Goal: Task Accomplishment & Management: Manage account settings

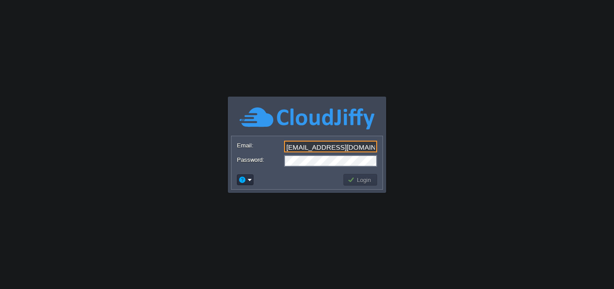
type input "[EMAIL_ADDRESS][DOMAIN_NAME]"
click at [296, 147] on input "[EMAIL_ADDRESS][DOMAIN_NAME]" at bounding box center [330, 147] width 93 height 12
click at [360, 175] on td "Login" at bounding box center [360, 180] width 34 height 12
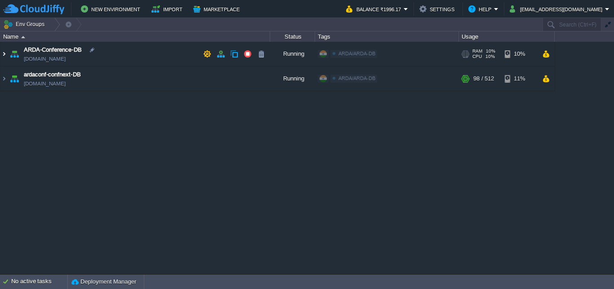
click at [4, 52] on img at bounding box center [3, 54] width 7 height 24
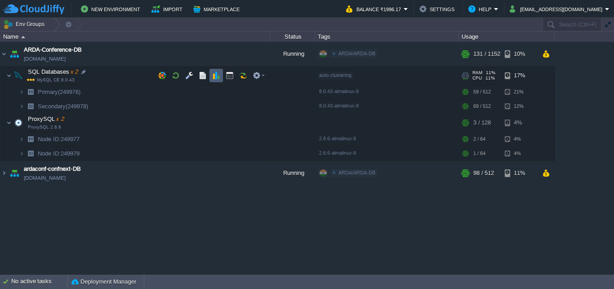
click at [216, 79] on button "button" at bounding box center [216, 75] width 8 height 8
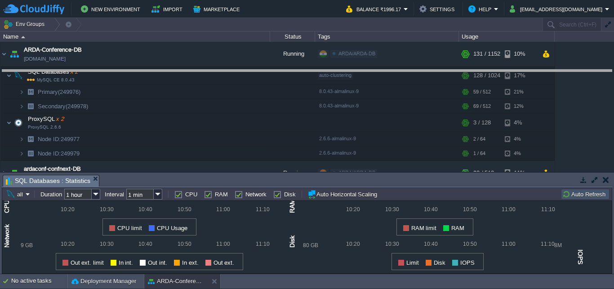
drag, startPoint x: 291, startPoint y: 182, endPoint x: 309, endPoint y: 77, distance: 106.7
click at [309, 77] on body "New Environment Import Marketplace Bonus ₹0.00 Upgrade Account Balance ₹1996.17…" at bounding box center [307, 144] width 614 height 289
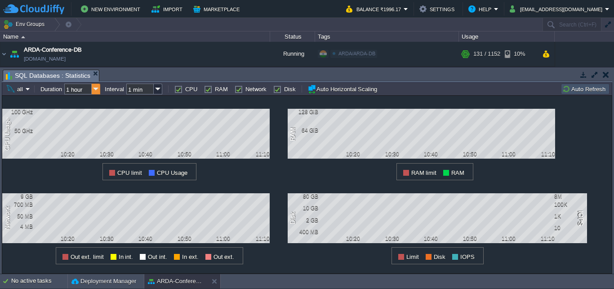
click at [97, 94] on img at bounding box center [96, 89] width 9 height 11
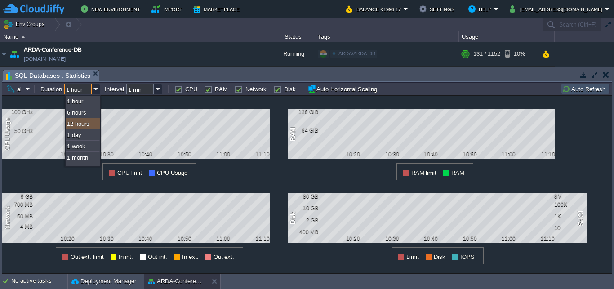
click at [86, 127] on div "12 hours" at bounding box center [83, 123] width 34 height 11
type input "12 hours"
type input "1 hour"
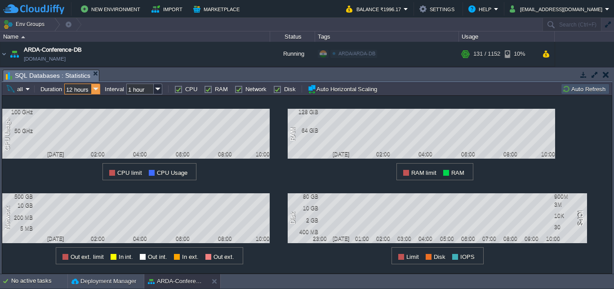
click at [93, 91] on img at bounding box center [96, 89] width 9 height 11
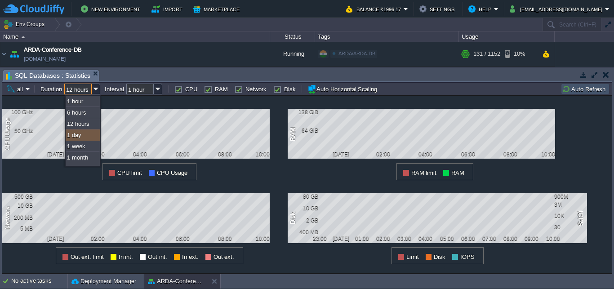
click at [85, 137] on div "1 day" at bounding box center [83, 134] width 34 height 11
type input "1 day"
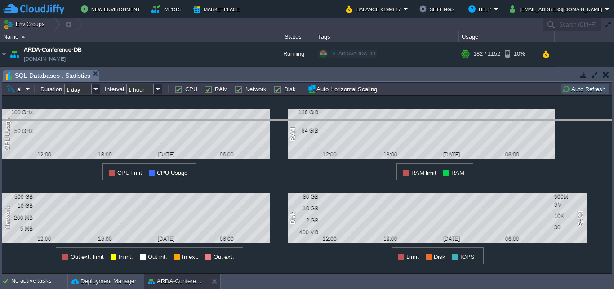
drag, startPoint x: 379, startPoint y: 72, endPoint x: 375, endPoint y: 125, distance: 53.5
click at [375, 125] on body "New Environment Import Marketplace Bonus ₹0.00 Upgrade Account Balance ₹1996.17…" at bounding box center [307, 144] width 614 height 289
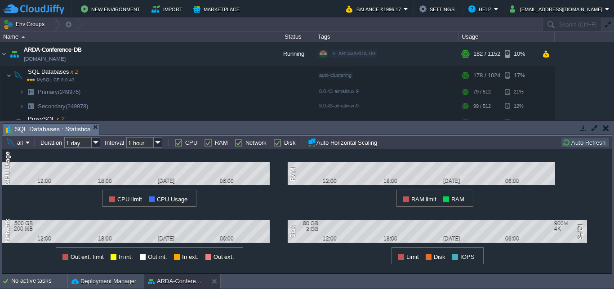
scroll to position [66, 0]
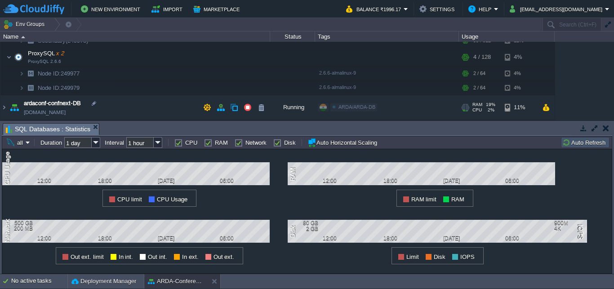
click at [8, 108] on img at bounding box center [14, 107] width 13 height 24
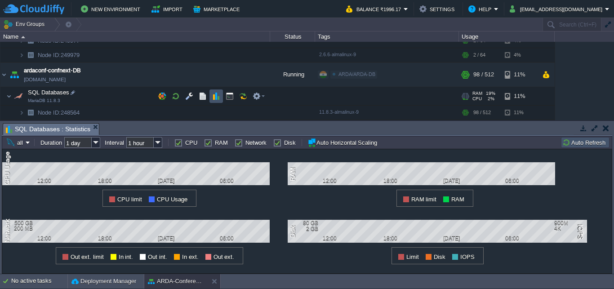
click at [216, 98] on button "button" at bounding box center [216, 96] width 8 height 8
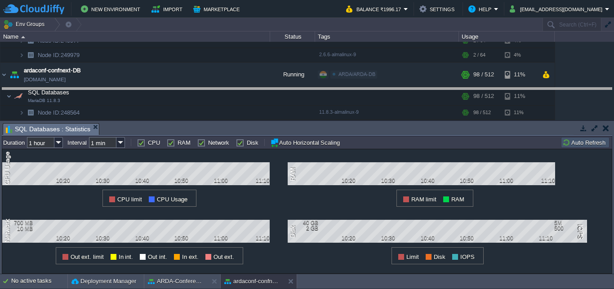
drag, startPoint x: 292, startPoint y: 126, endPoint x: 320, endPoint y: 51, distance: 80.4
click at [320, 51] on body "New Environment Import Marketplace Bonus ₹0.00 Upgrade Account Balance ₹1996.17…" at bounding box center [307, 144] width 614 height 289
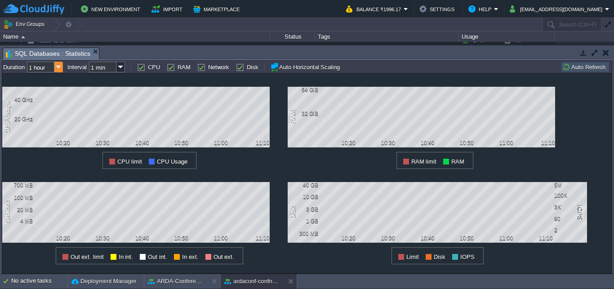
click at [61, 69] on img at bounding box center [58, 67] width 9 height 11
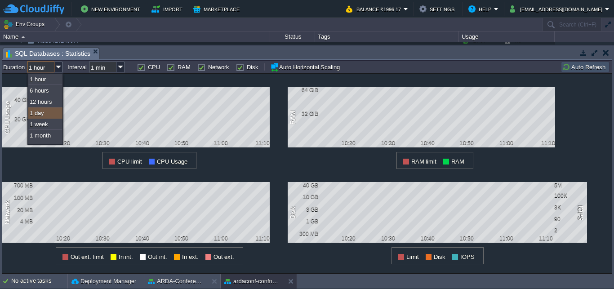
click at [46, 110] on div "1 day" at bounding box center [45, 112] width 34 height 11
type input "1 day"
type input "1 hour"
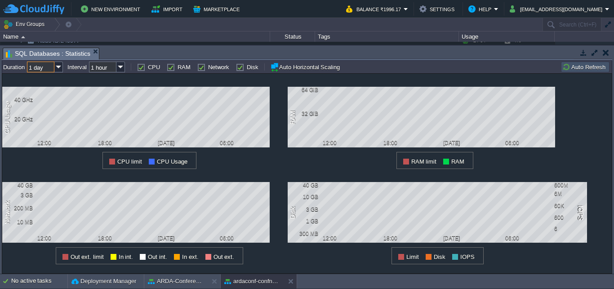
click at [604, 49] on button "button" at bounding box center [605, 53] width 6 height 8
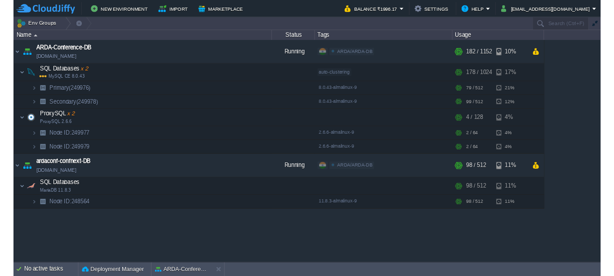
scroll to position [0, 0]
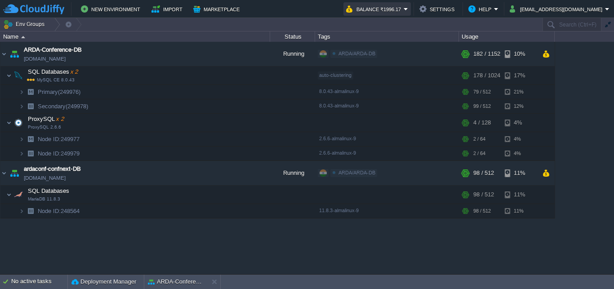
click at [403, 5] on button "Balance ₹1996.17" at bounding box center [374, 9] width 57 height 11
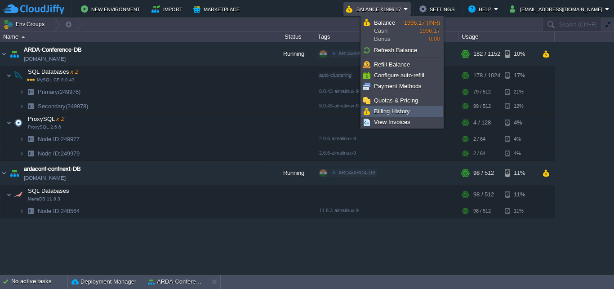
click at [403, 113] on span "Billing History" at bounding box center [392, 111] width 36 height 7
